Goal: Task Accomplishment & Management: Manage account settings

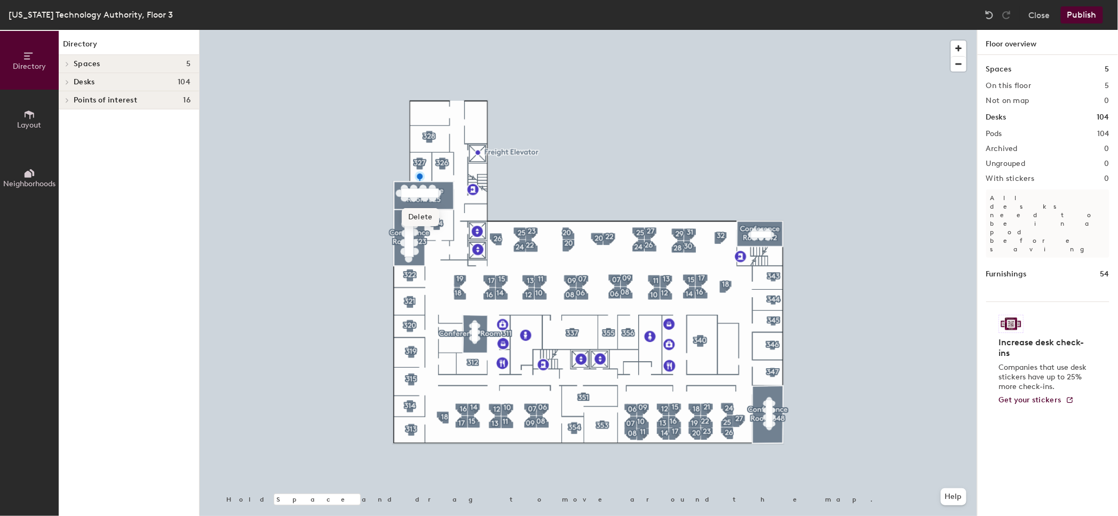
click at [418, 211] on span "Delete" at bounding box center [420, 217] width 37 height 18
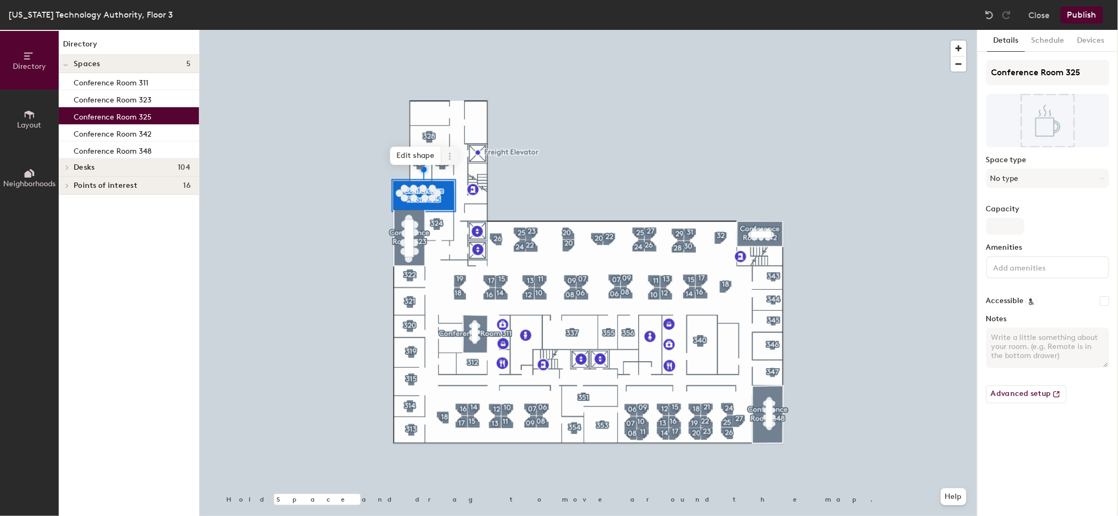
click at [453, 154] on icon at bounding box center [450, 156] width 9 height 9
click at [463, 219] on span "Delete" at bounding box center [488, 217] width 95 height 18
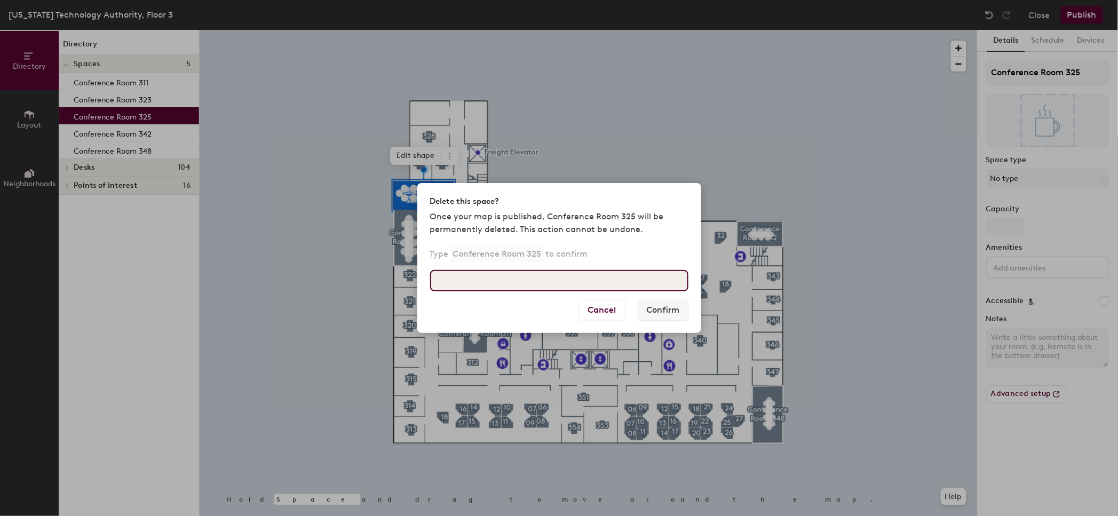
click at [602, 285] on input at bounding box center [559, 280] width 258 height 21
type input "Conference Room 325"
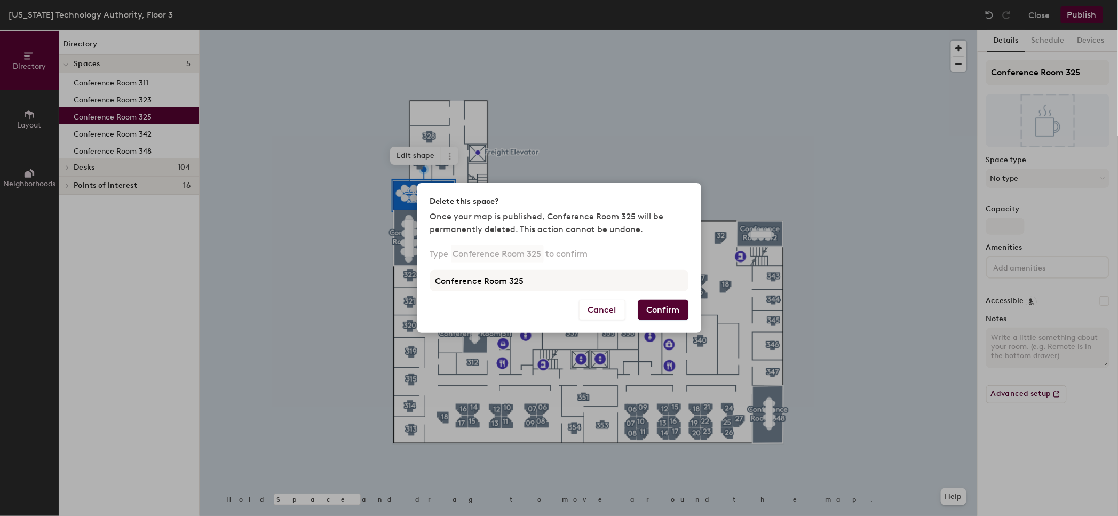
click at [642, 308] on button "Confirm" at bounding box center [663, 310] width 50 height 20
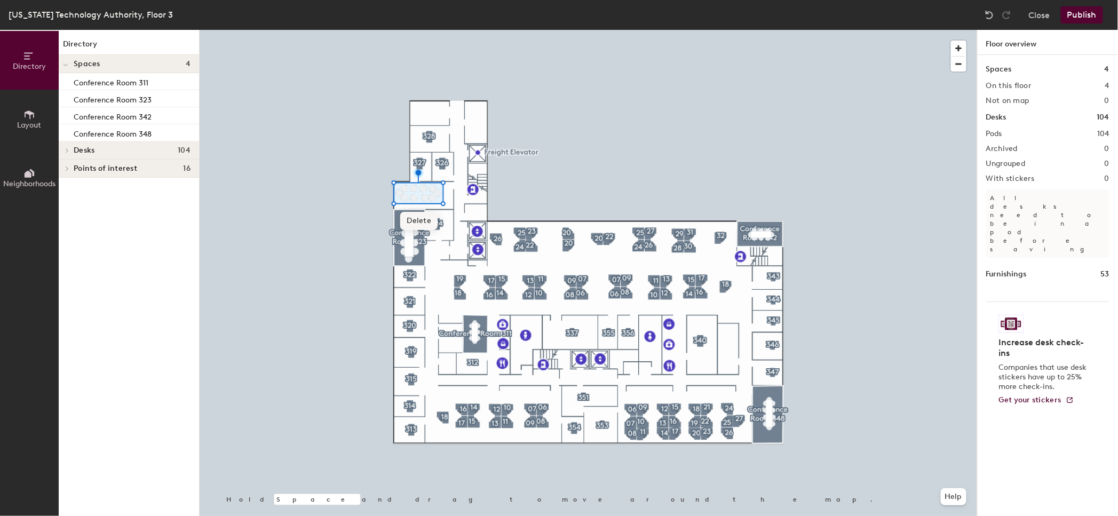
click at [415, 221] on span "Delete" at bounding box center [418, 221] width 37 height 18
click at [442, 30] on div at bounding box center [588, 30] width 777 height 0
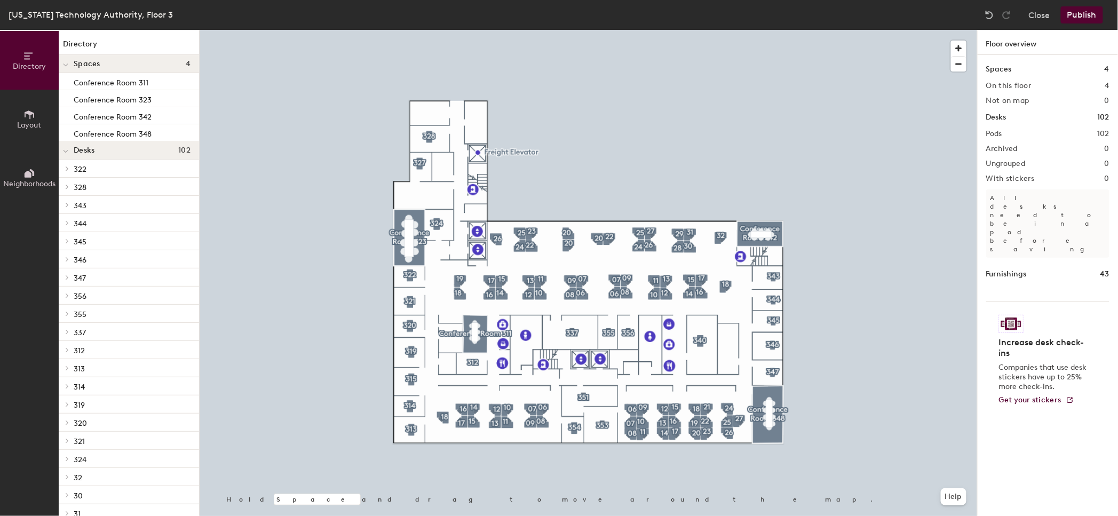
click at [430, 30] on div at bounding box center [588, 30] width 777 height 0
click at [1077, 18] on button "Publish" at bounding box center [1082, 14] width 42 height 17
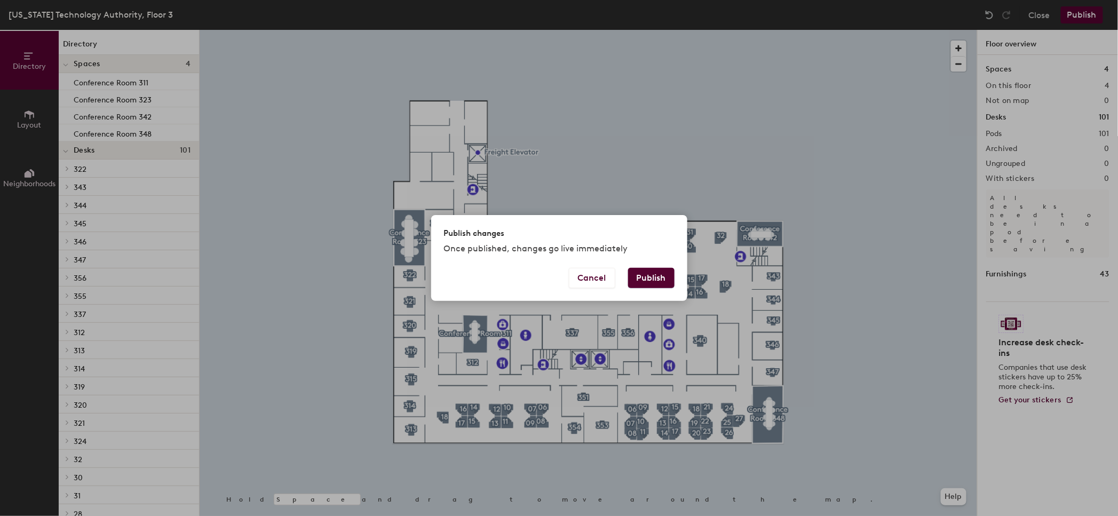
click at [651, 281] on button "Publish" at bounding box center [651, 278] width 46 height 20
